Goal: Navigation & Orientation: Find specific page/section

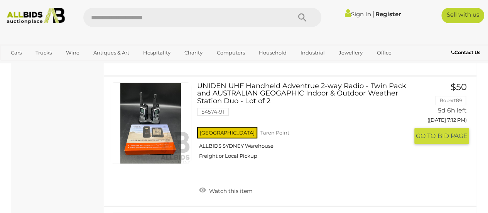
scroll to position [1586, 0]
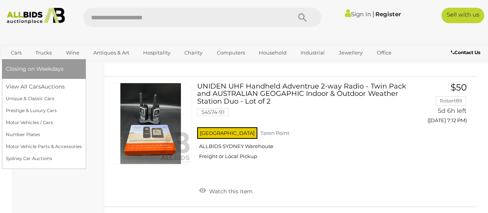
click at [11, 53] on link "Cars" at bounding box center [16, 52] width 21 height 13
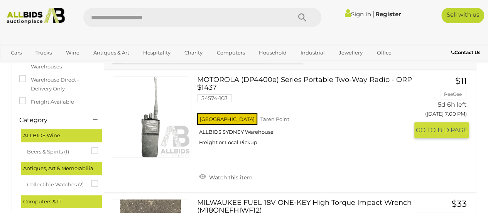
scroll to position [132, 0]
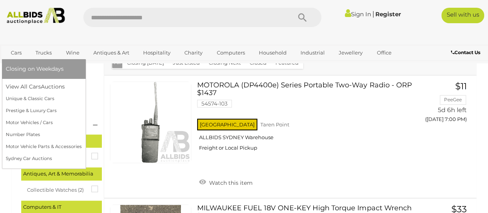
click at [16, 49] on link "Cars" at bounding box center [16, 52] width 21 height 13
click at [77, 97] on link "Unique & Classic Cars" at bounding box center [44, 99] width 76 height 12
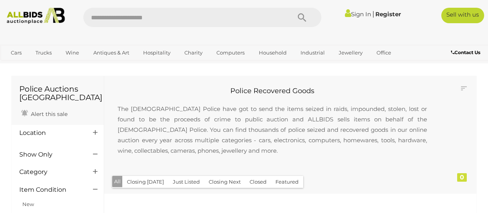
scroll to position [132, 0]
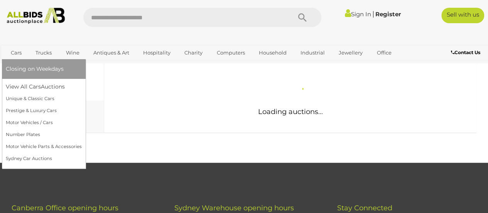
click at [20, 55] on link "Cars" at bounding box center [16, 52] width 21 height 13
